Goal: Information Seeking & Learning: Understand process/instructions

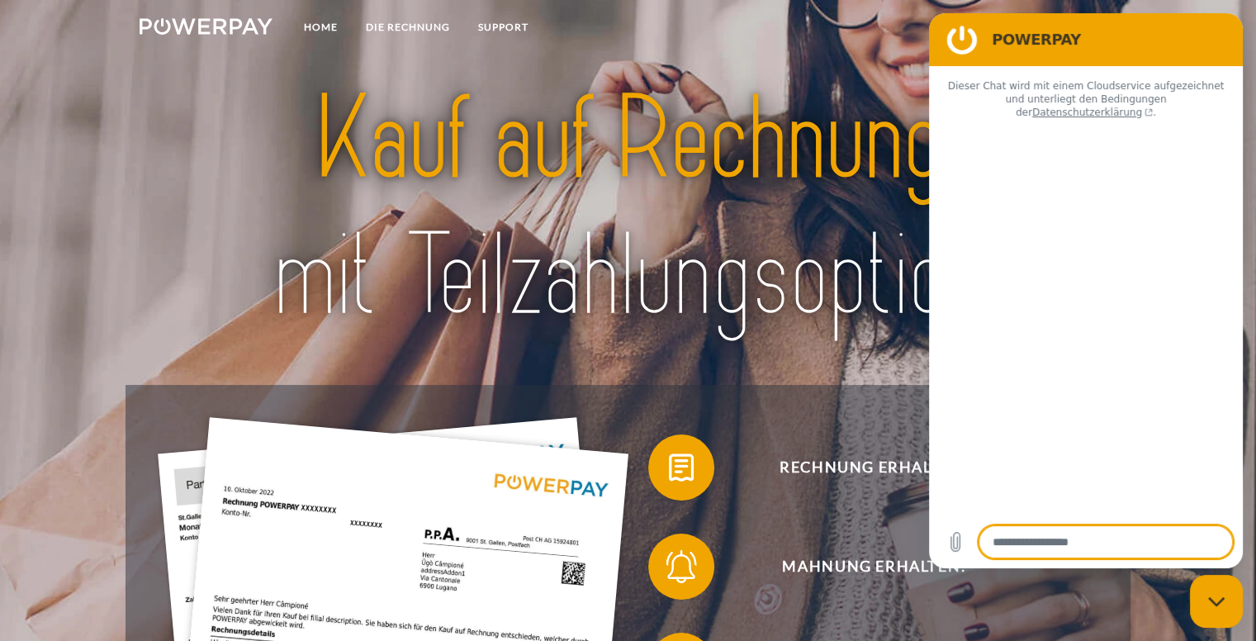
type textarea "*"
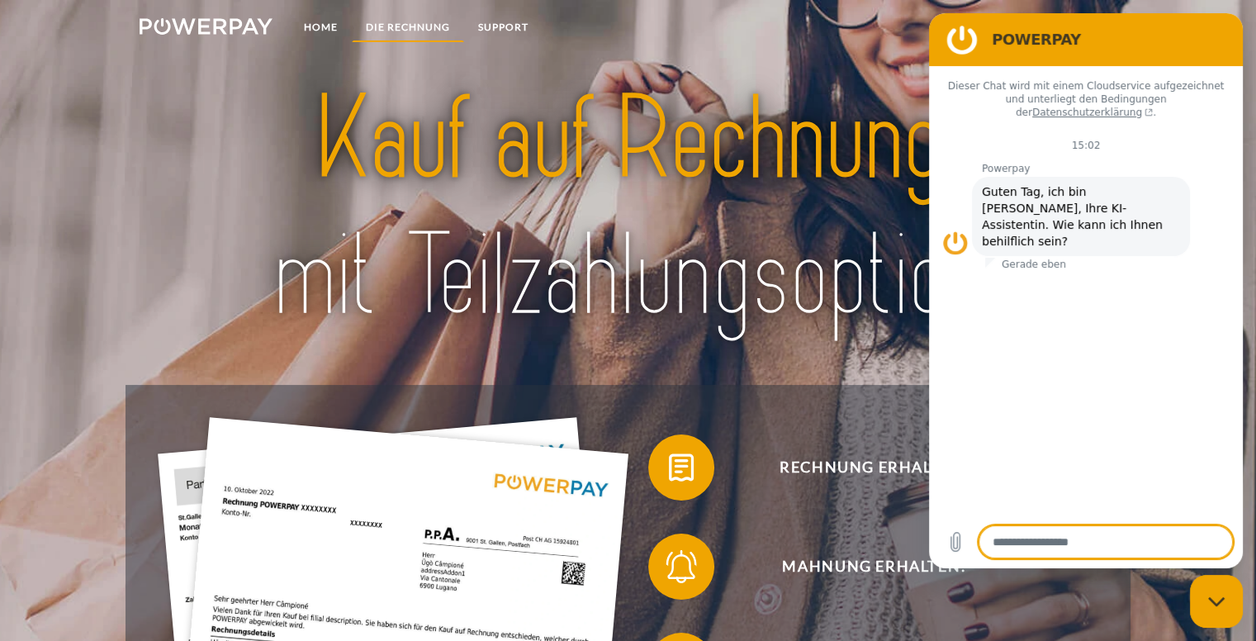
click at [410, 24] on link "DIE RECHNUNG" at bounding box center [408, 27] width 112 height 30
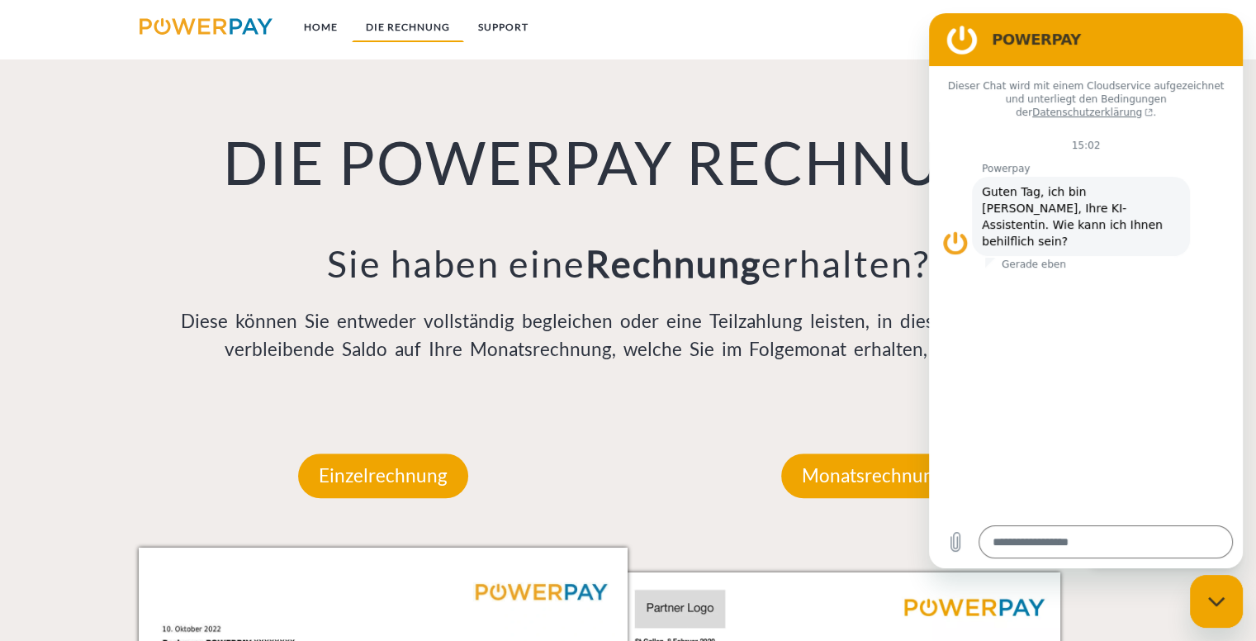
scroll to position [1163, 0]
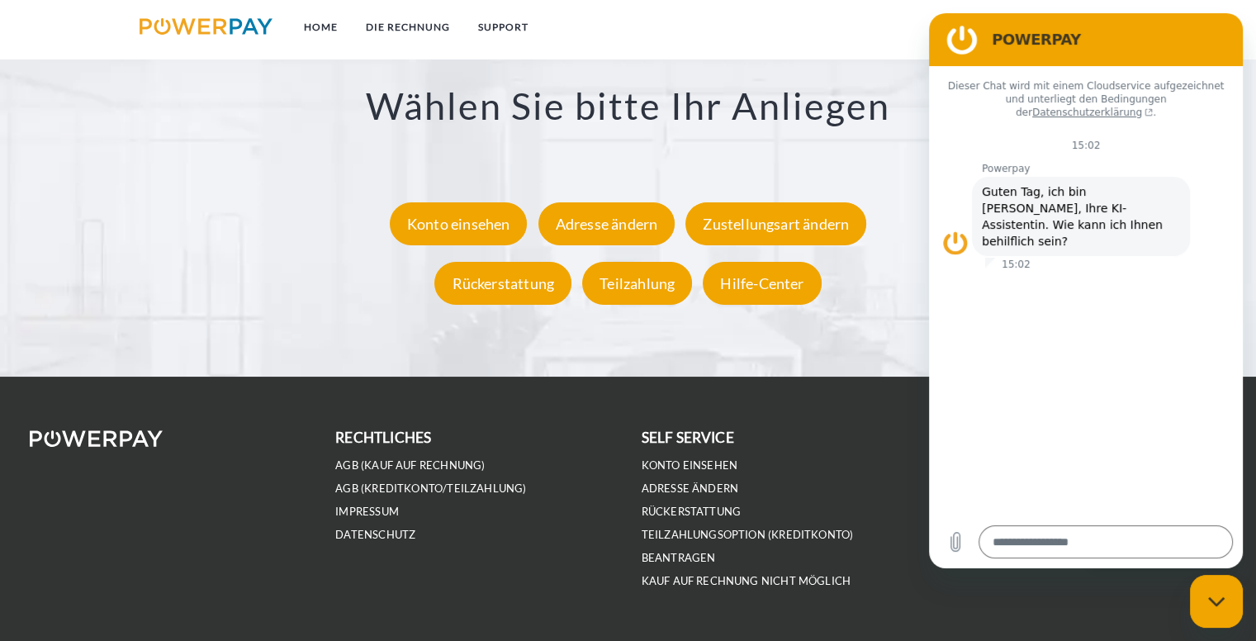
scroll to position [3152, 0]
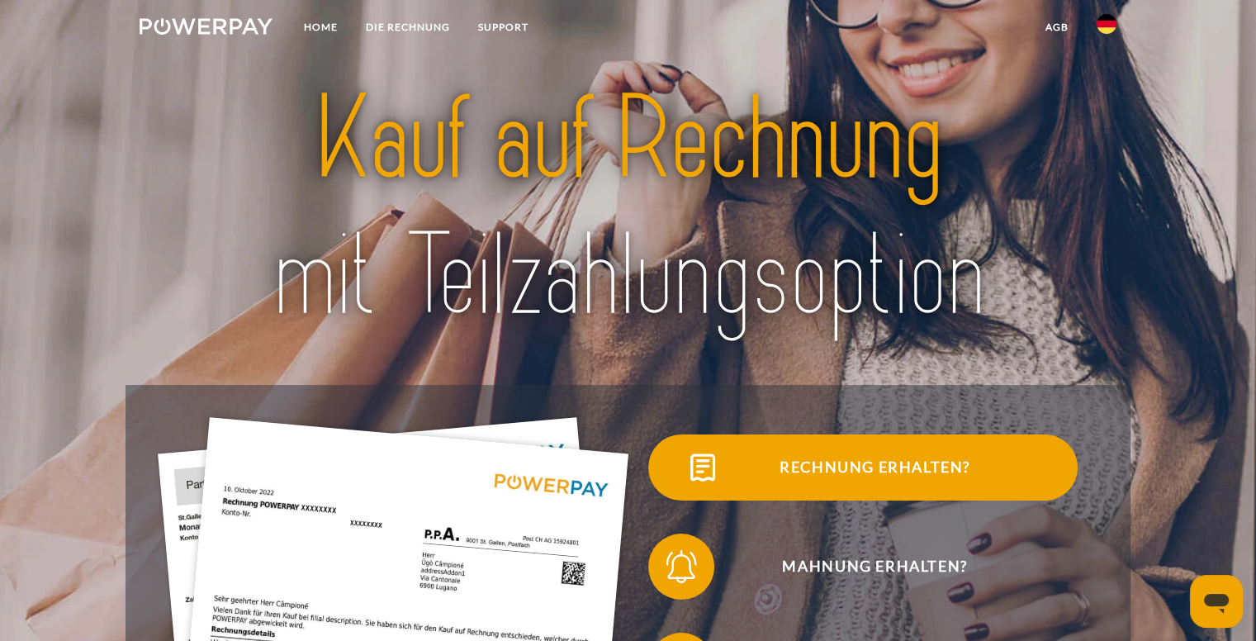
click at [889, 471] on span "Rechnung erhalten?" at bounding box center [874, 467] width 405 height 66
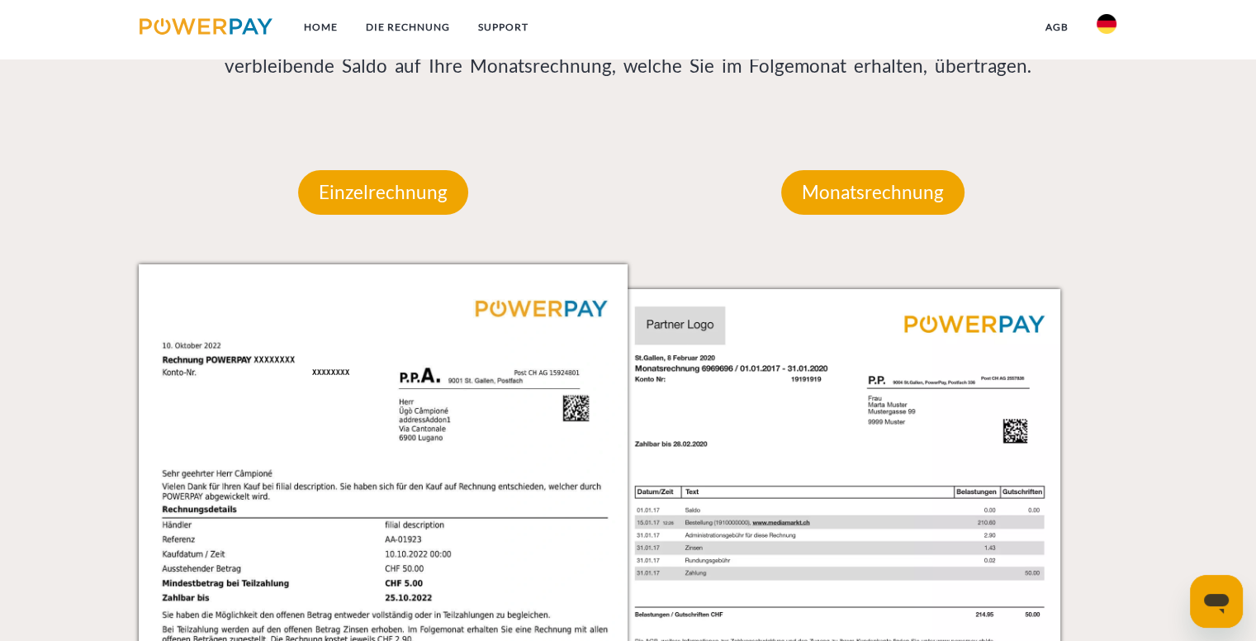
scroll to position [1496, 0]
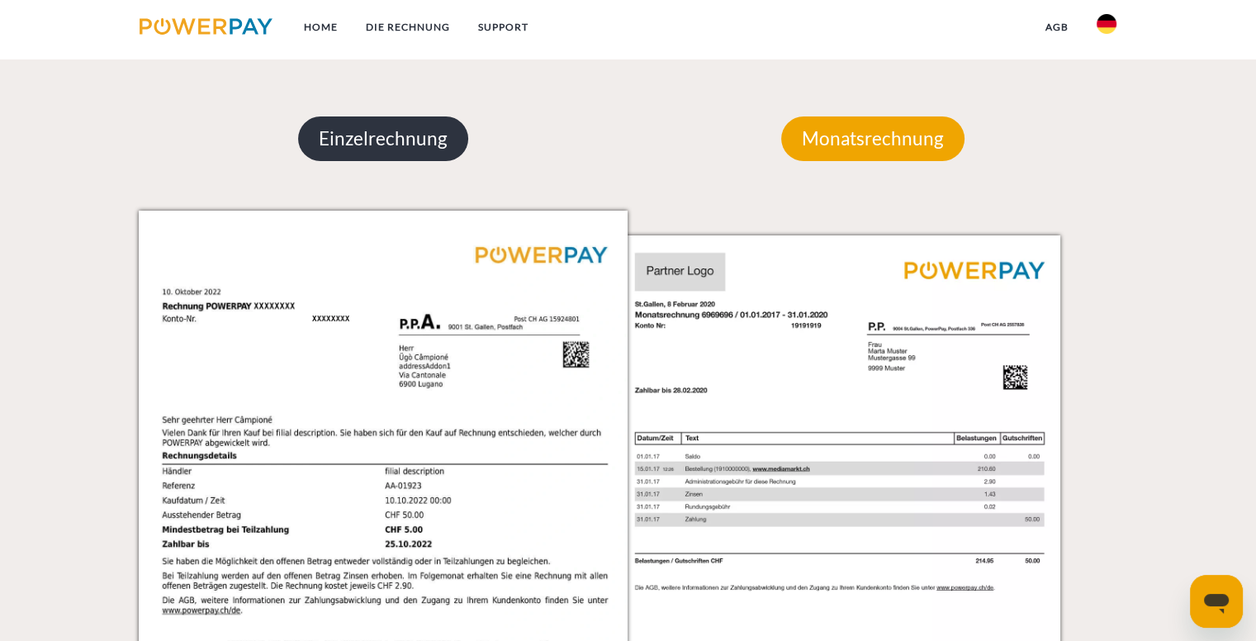
click at [380, 149] on p "Einzelrechnung" at bounding box center [383, 138] width 170 height 45
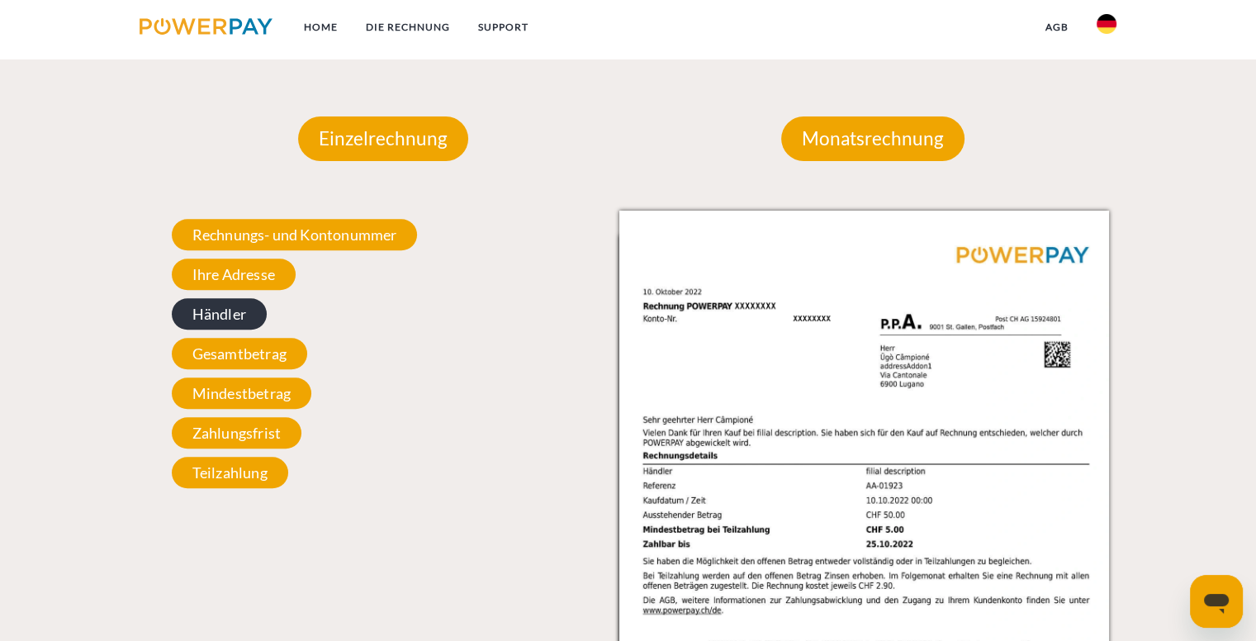
click at [228, 319] on span "Händler" at bounding box center [219, 313] width 95 height 31
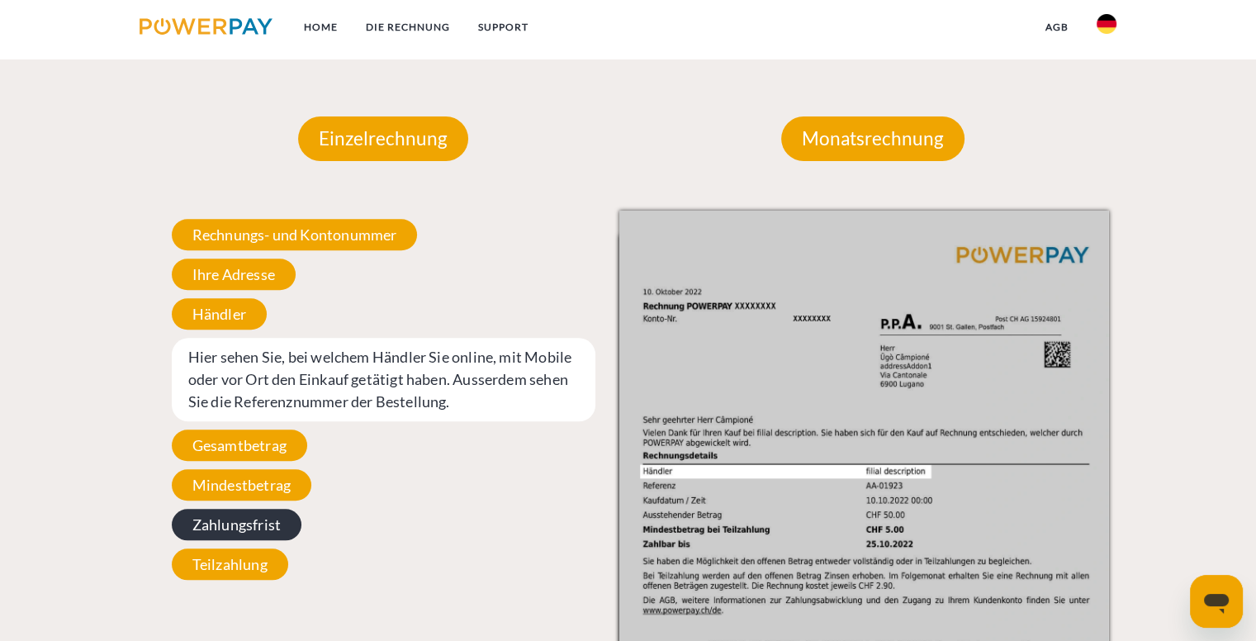
click at [243, 524] on span "Zahlungsfrist" at bounding box center [237, 524] width 130 height 31
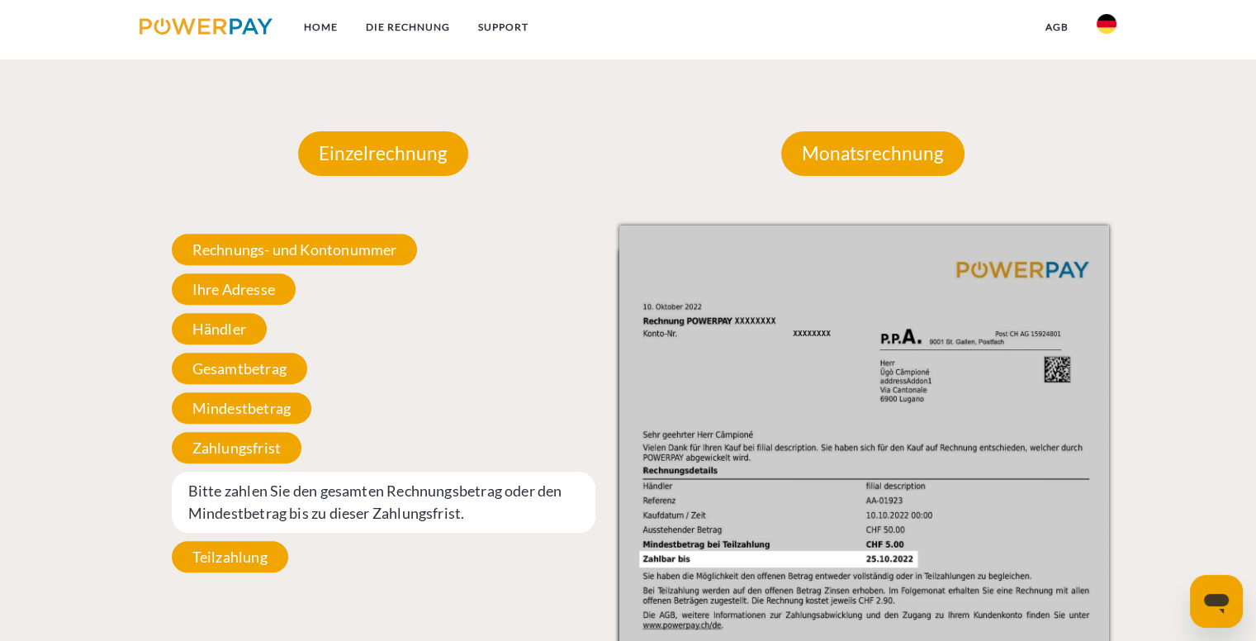
scroll to position [1477, 0]
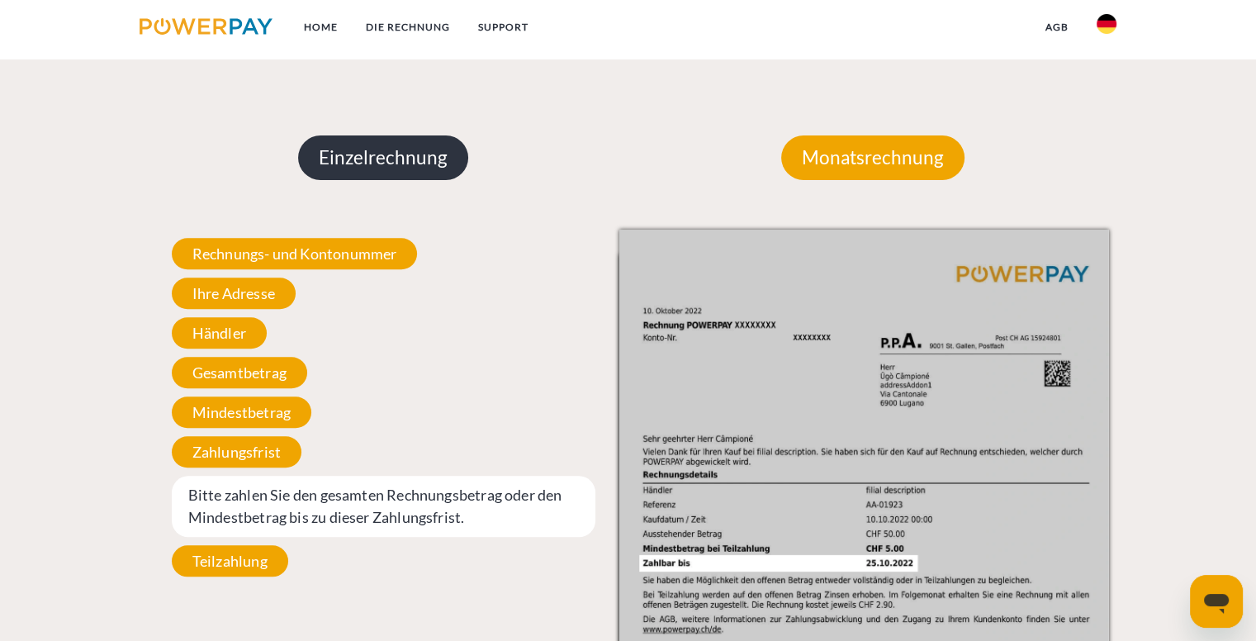
click at [422, 146] on p "Einzelrechnung" at bounding box center [383, 157] width 170 height 45
